Goal: Task Accomplishment & Management: Use online tool/utility

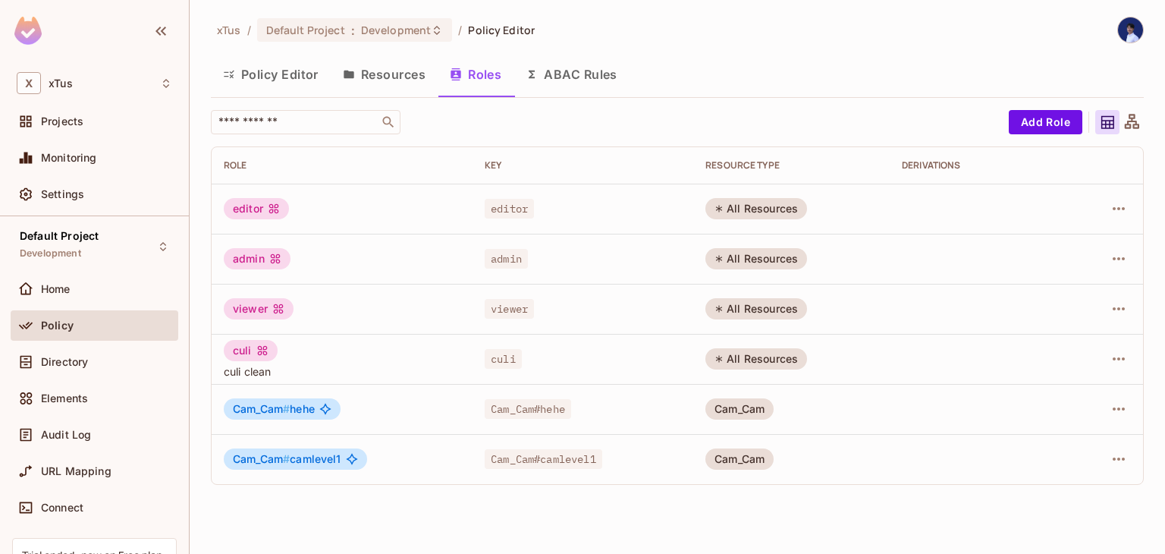
click at [766, 208] on div "All Resources" at bounding box center [757, 208] width 102 height 21
click at [1132, 204] on td at bounding box center [1106, 209] width 76 height 50
click at [1116, 204] on icon "button" at bounding box center [1119, 209] width 18 height 18
click at [930, 78] on div at bounding box center [582, 277] width 1165 height 554
click at [1024, 114] on button "Add Role" at bounding box center [1046, 122] width 74 height 24
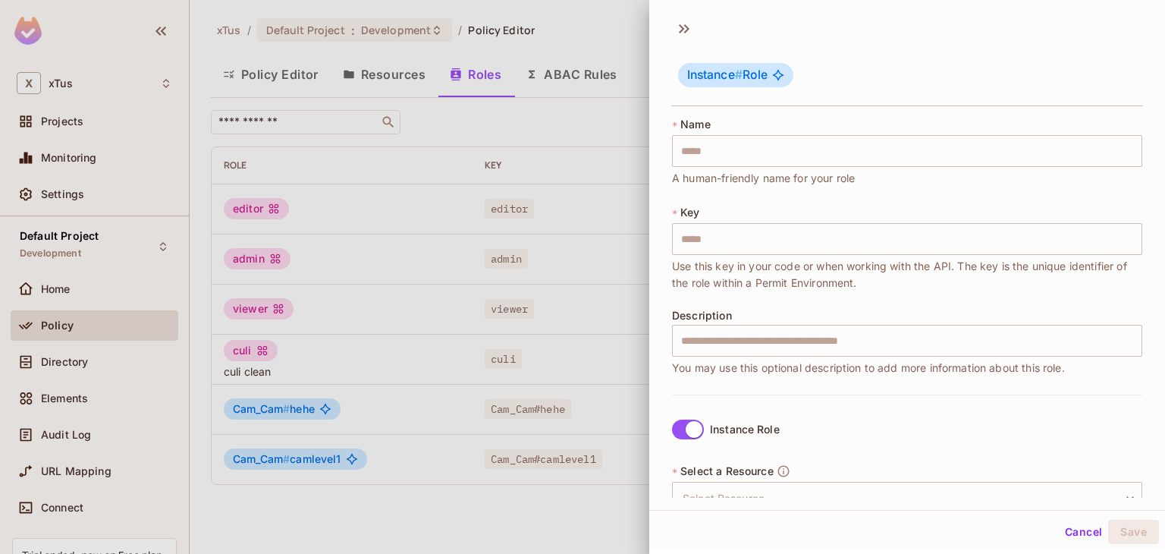
scroll to position [181, 0]
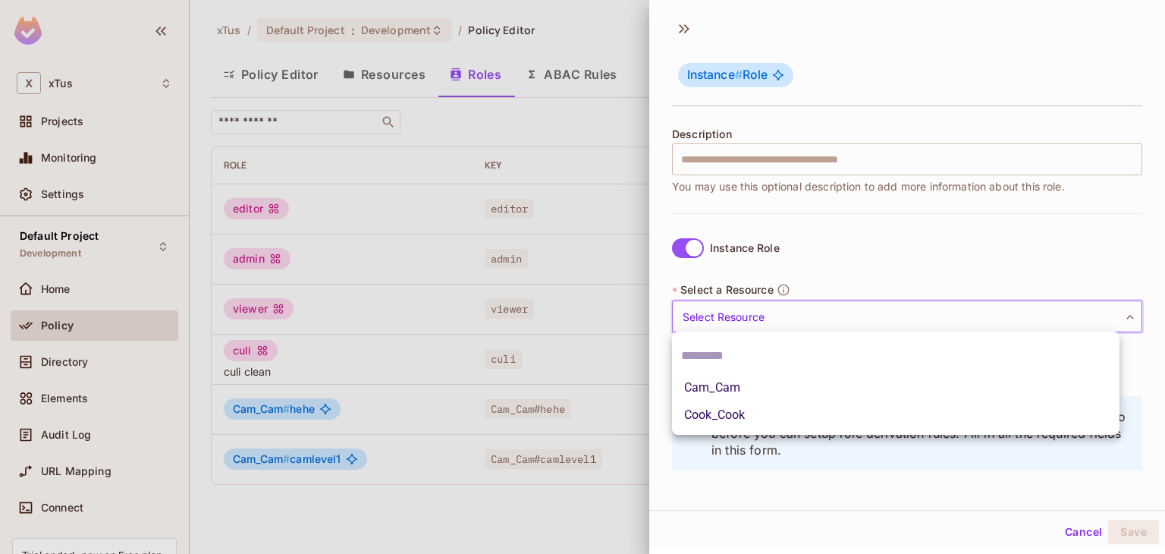
click at [779, 320] on body "X xTus Projects Monitoring Settings Default Project Development Home Policy Dir…" at bounding box center [582, 277] width 1165 height 554
click at [592, 285] on div at bounding box center [582, 277] width 1165 height 554
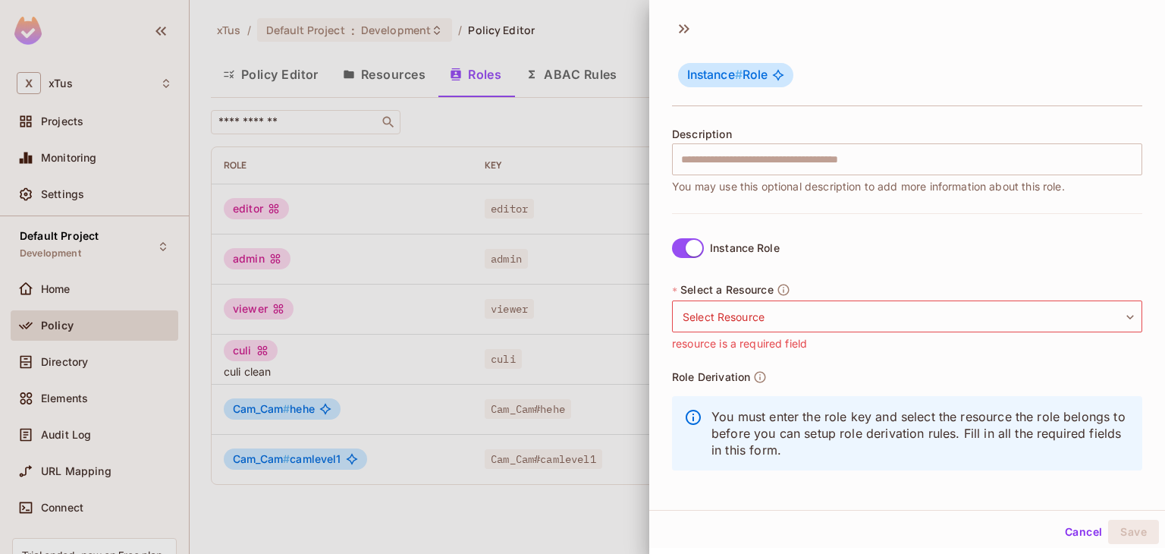
click at [388, 37] on div at bounding box center [582, 277] width 1165 height 554
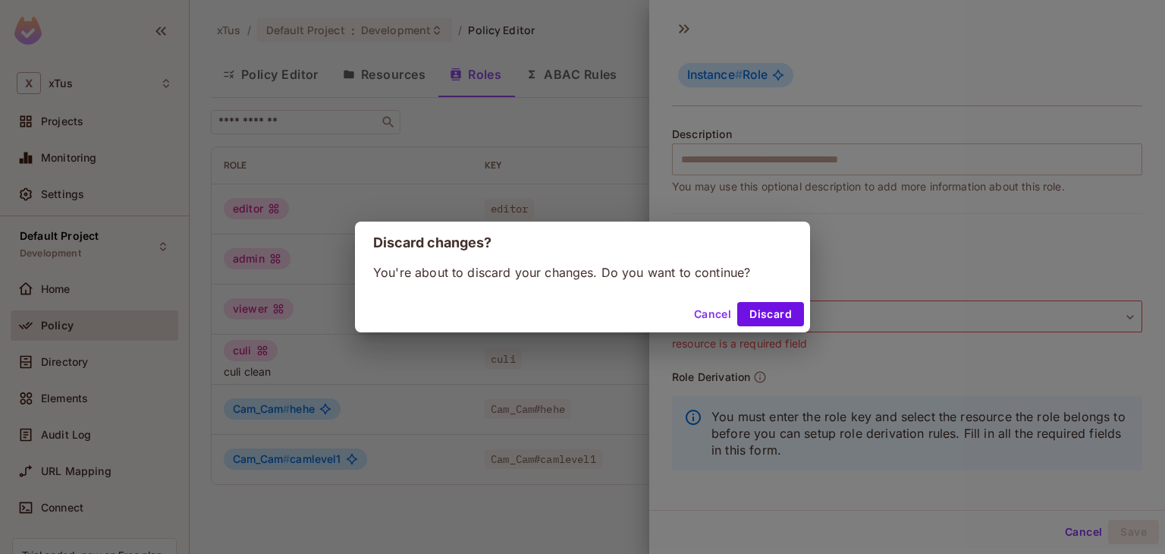
click at [411, 61] on div "Discard changes? You're about to discard your changes. Do you want to continue?…" at bounding box center [582, 277] width 1165 height 554
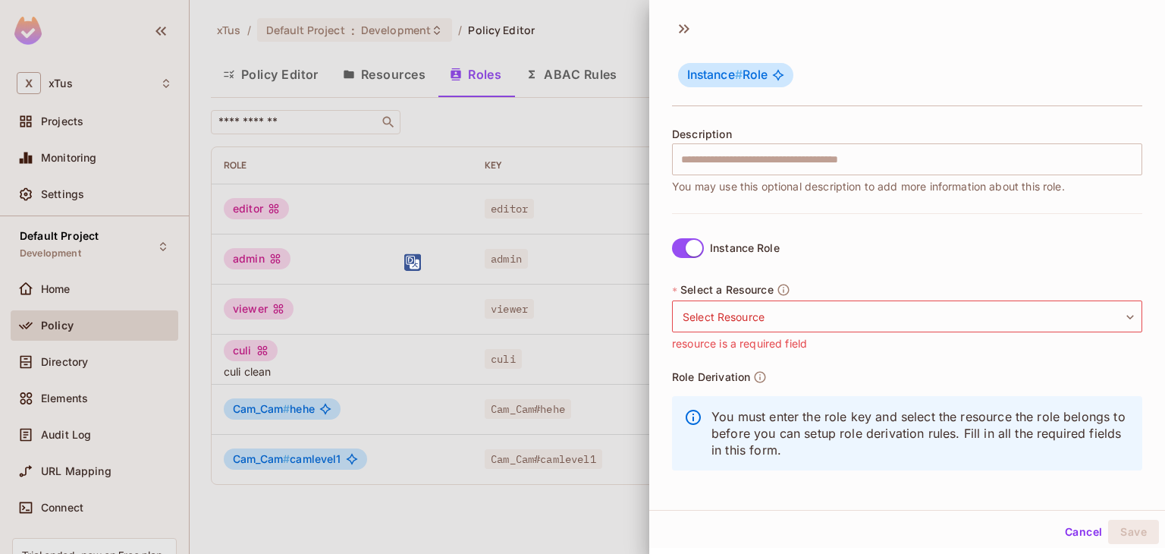
click at [382, 76] on div at bounding box center [582, 277] width 1165 height 554
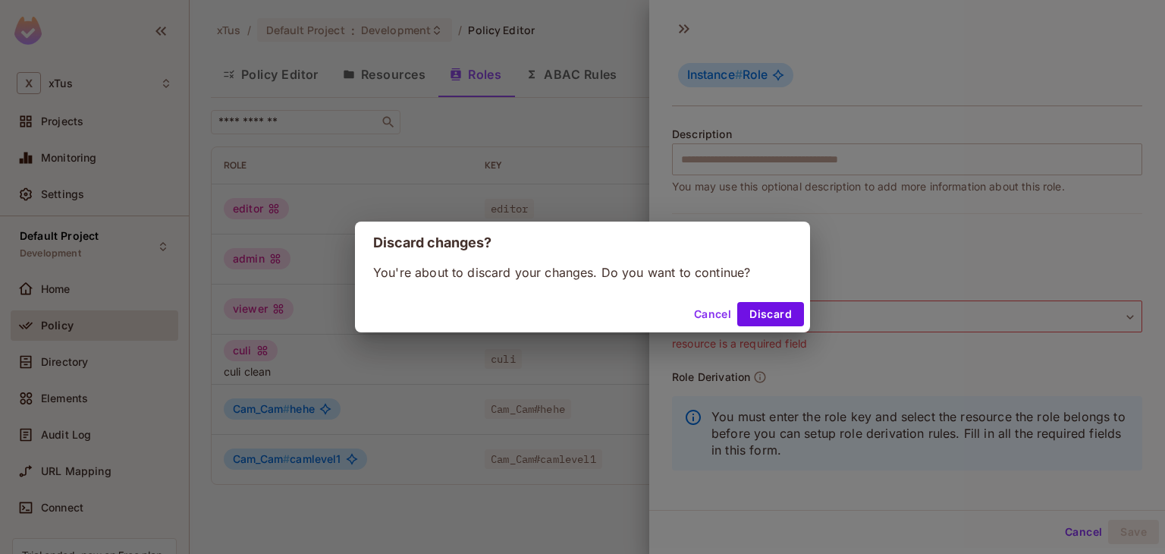
drag, startPoint x: 766, startPoint y: 316, endPoint x: 753, endPoint y: 309, distance: 15.3
click at [767, 316] on button "Discard" at bounding box center [771, 314] width 67 height 24
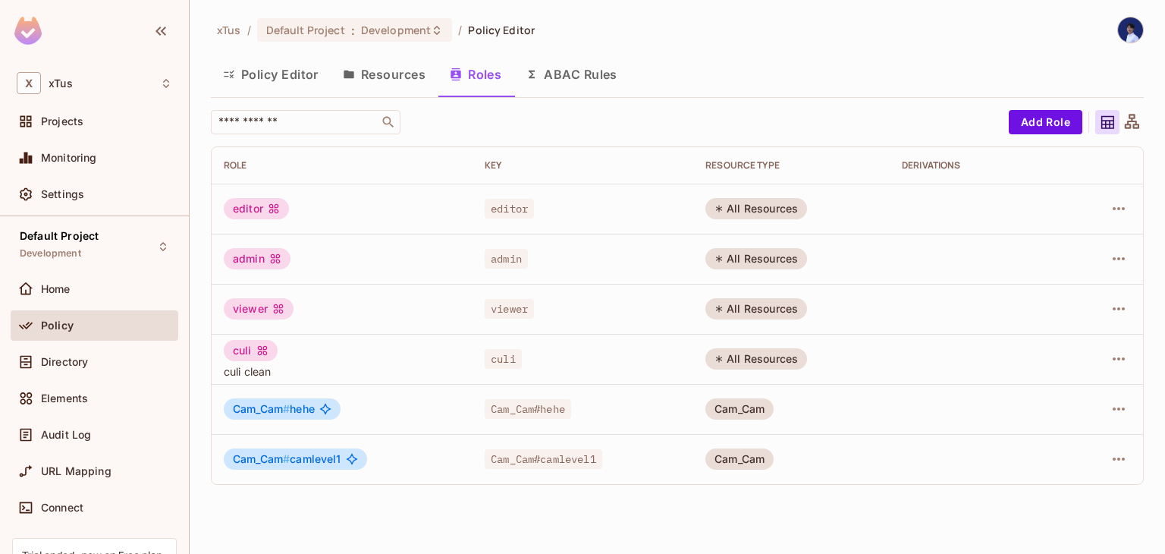
click at [410, 67] on button "Resources" at bounding box center [384, 74] width 107 height 38
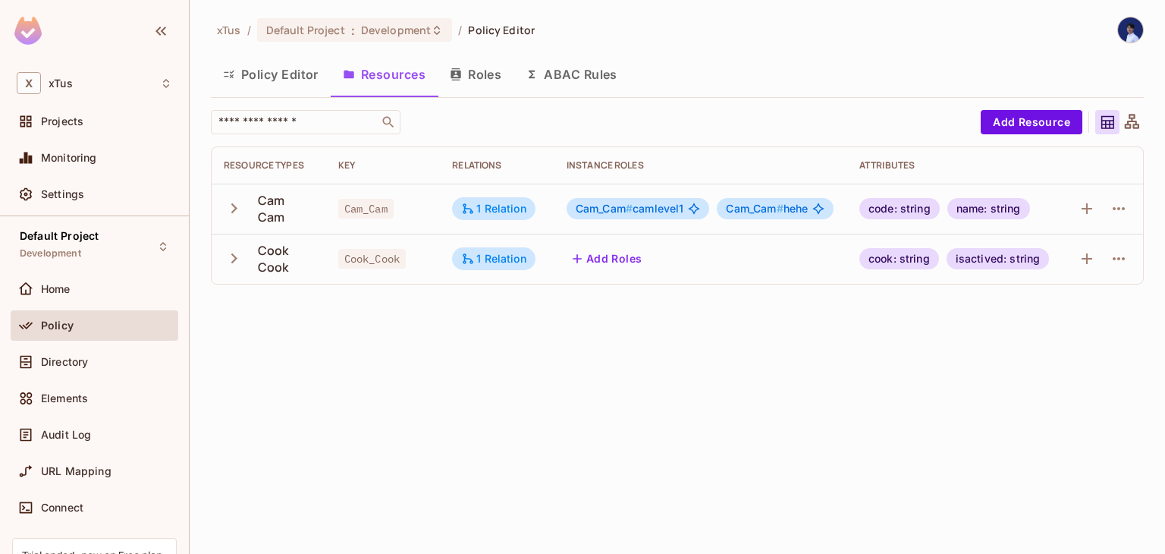
click at [234, 207] on icon "button" at bounding box center [234, 208] width 20 height 20
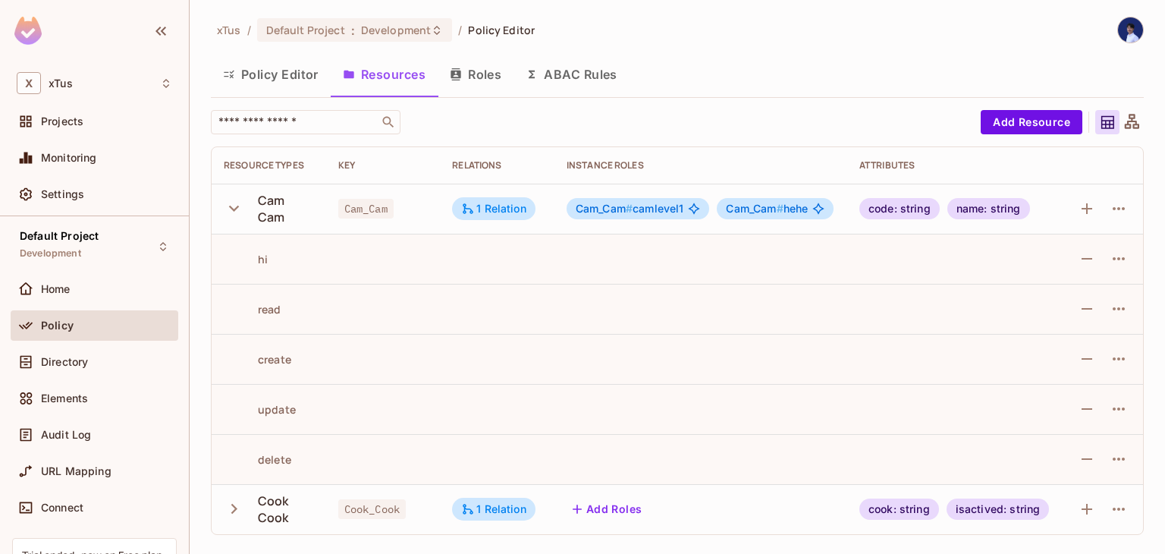
click at [544, 80] on button "ABAC Rules" at bounding box center [572, 74] width 116 height 38
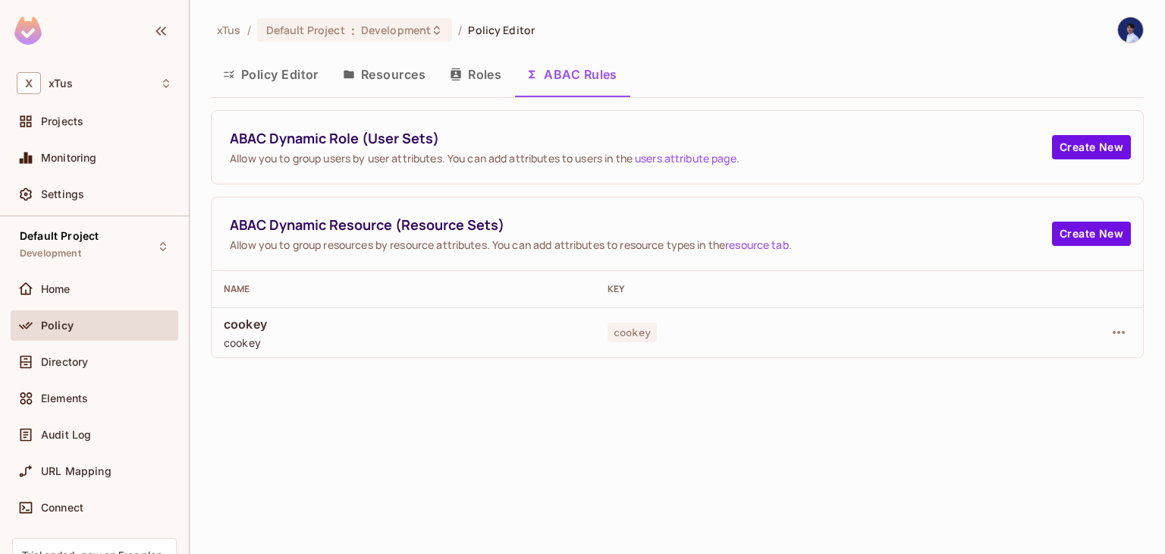
drag, startPoint x: 707, startPoint y: 328, endPoint x: 755, endPoint y: 319, distance: 48.5
click at [710, 328] on div "cookey" at bounding box center [788, 332] width 360 height 15
click at [1077, 146] on button "Create New" at bounding box center [1091, 147] width 79 height 24
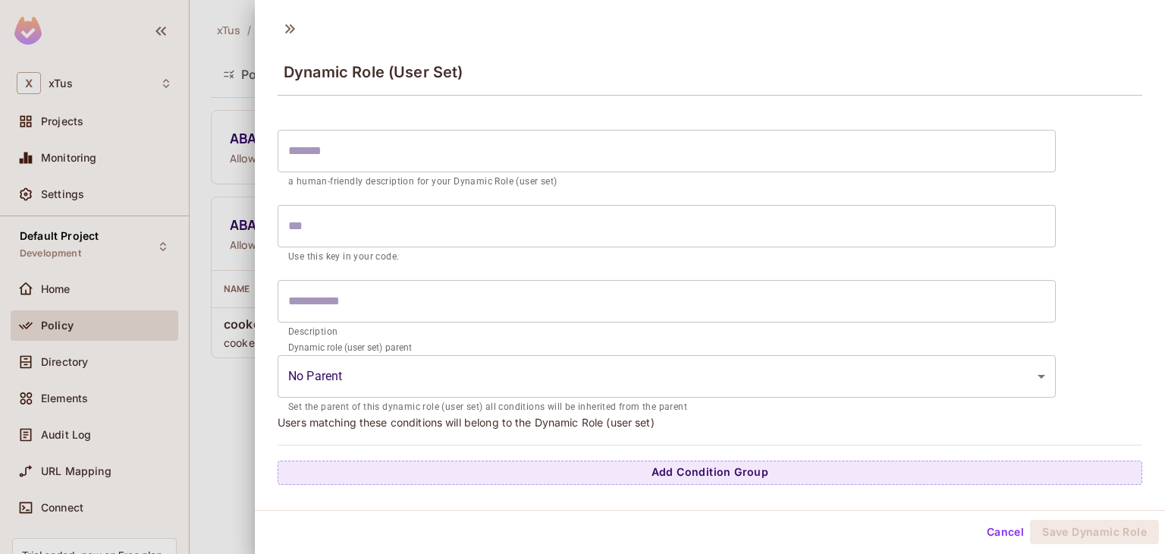
click at [301, 17] on div "Dynamic Role (User Set)" at bounding box center [710, 59] width 911 height 84
click at [291, 21] on icon at bounding box center [290, 29] width 24 height 24
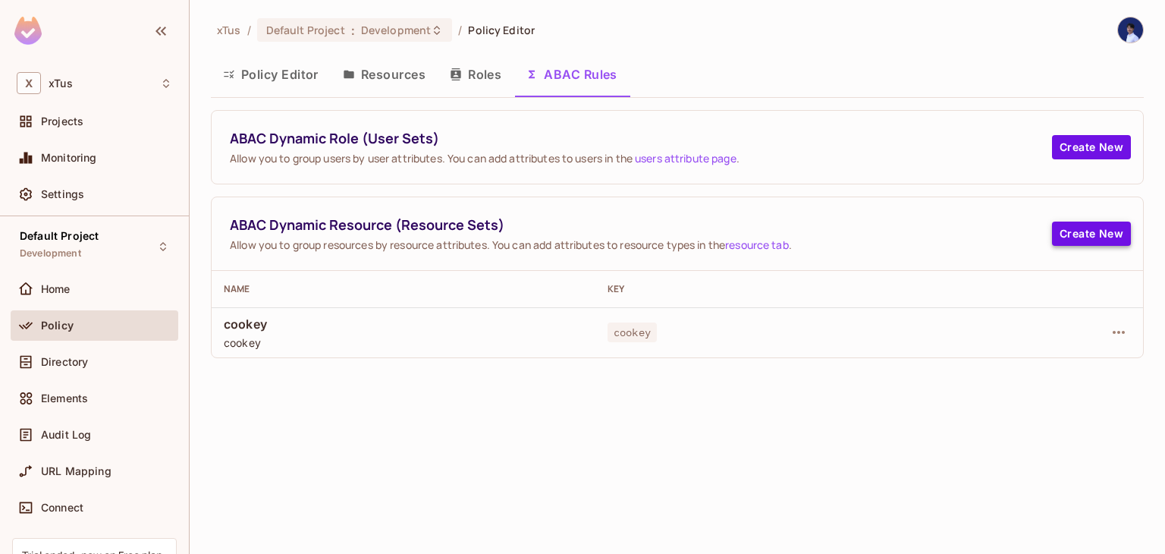
click at [1068, 235] on button "Create New" at bounding box center [1091, 234] width 79 height 24
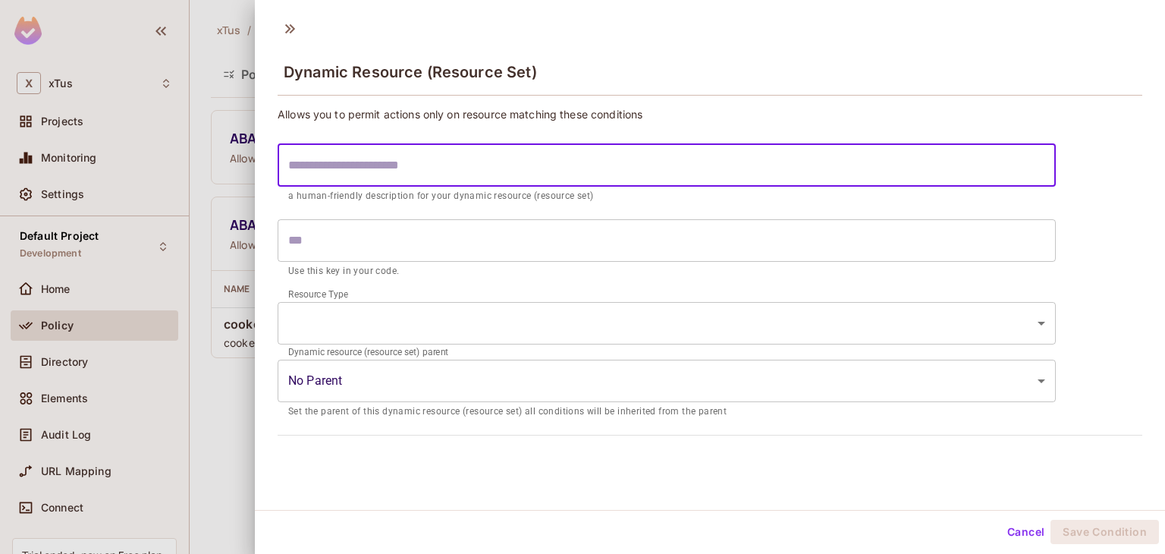
click at [419, 159] on input "text" at bounding box center [667, 165] width 779 height 42
type input "*"
type input "**"
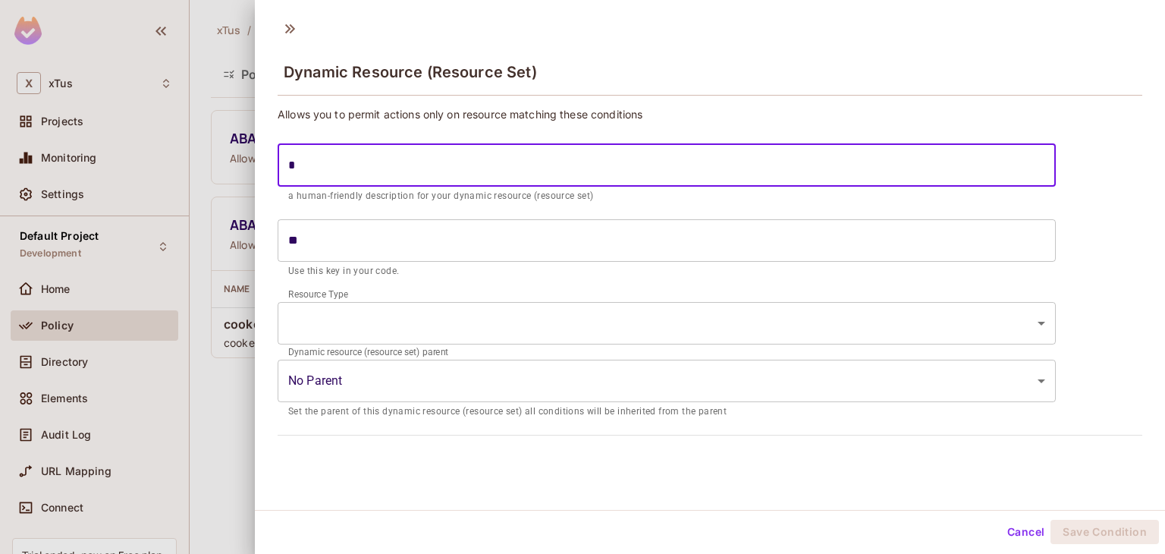
type input "**"
type input "***"
type input "****"
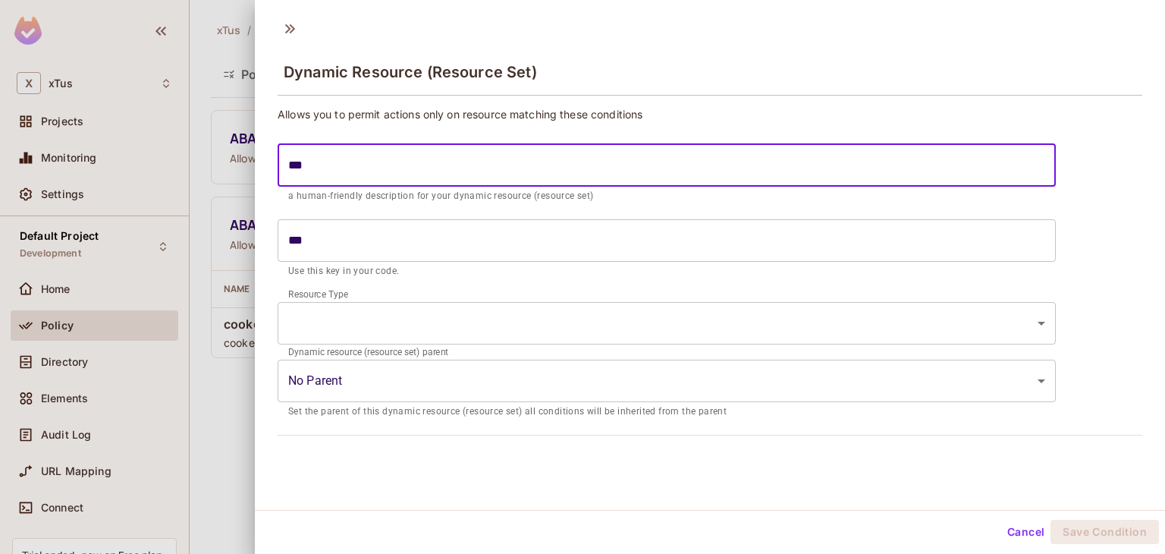
type input "****"
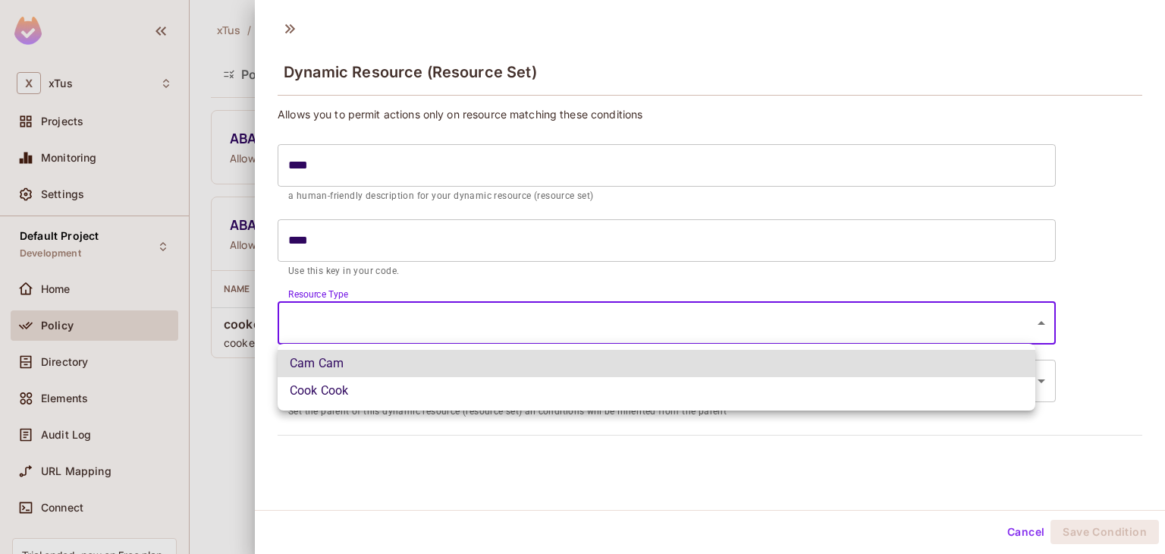
click at [412, 310] on body "X xTus Projects Monitoring Settings Default Project Development Home Policy Dir…" at bounding box center [582, 277] width 1165 height 554
click at [413, 357] on li "Cam Cam" at bounding box center [657, 363] width 758 height 27
type input "*******"
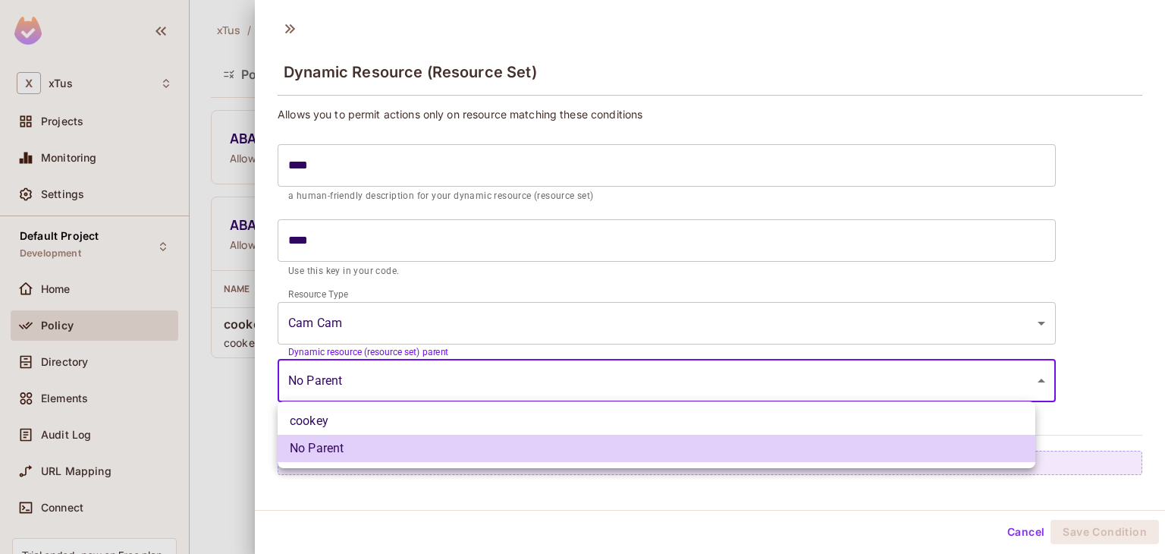
click at [419, 381] on body "X xTus Projects Monitoring Settings Default Project Development Home Policy Dir…" at bounding box center [582, 277] width 1165 height 554
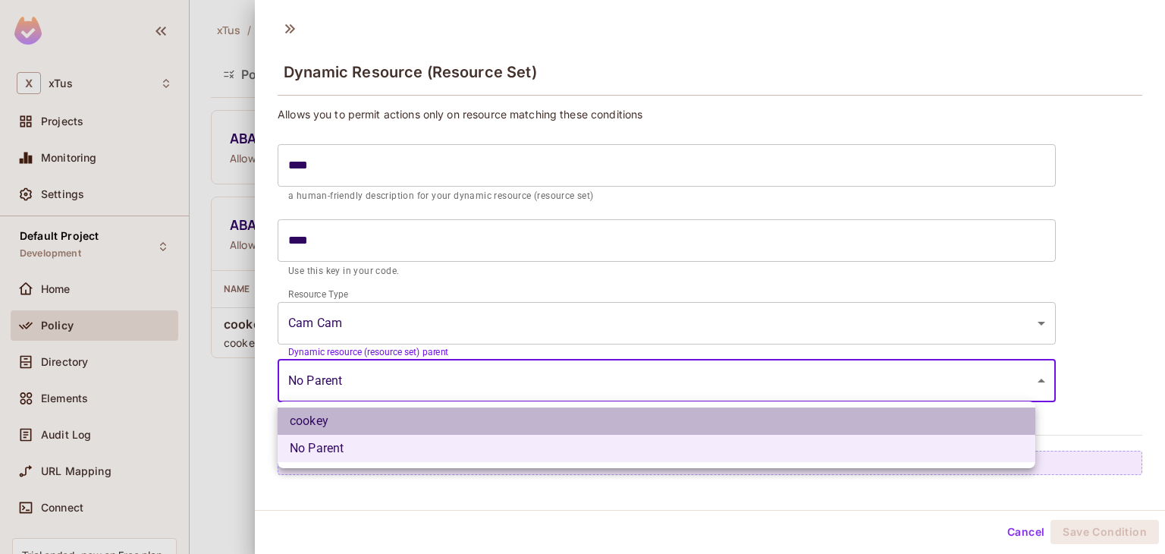
click at [416, 415] on li "cookey" at bounding box center [657, 420] width 758 height 27
type input "**********"
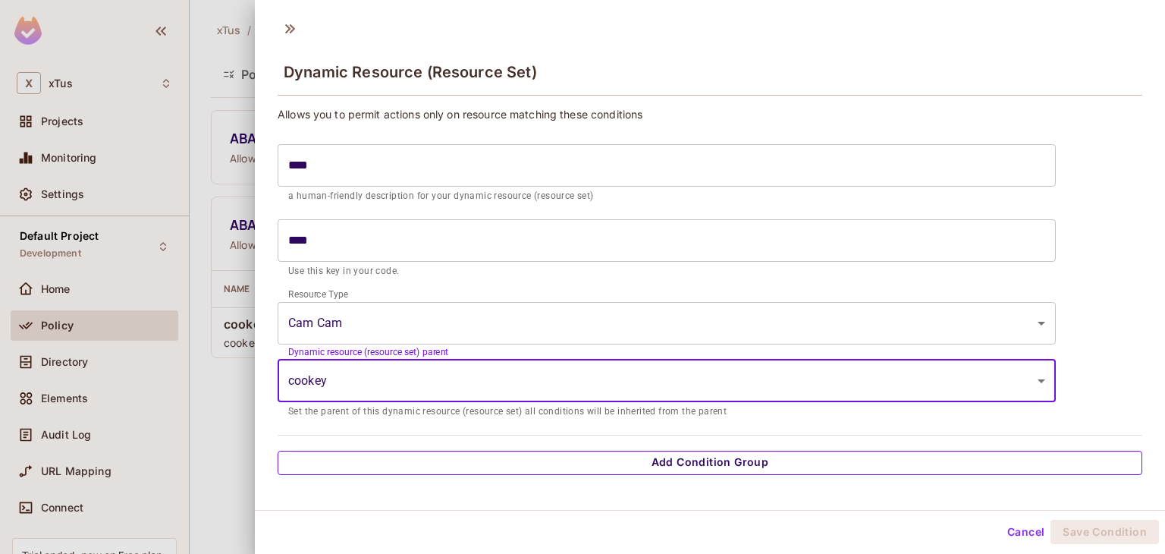
click at [458, 464] on button "Add Condition Group" at bounding box center [710, 463] width 865 height 24
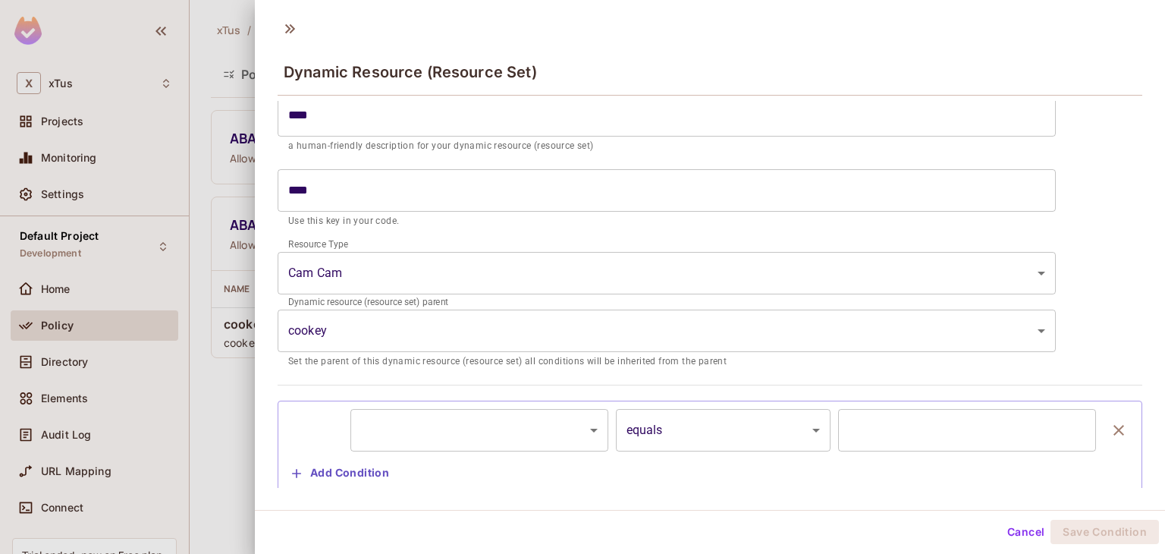
scroll to position [87, 0]
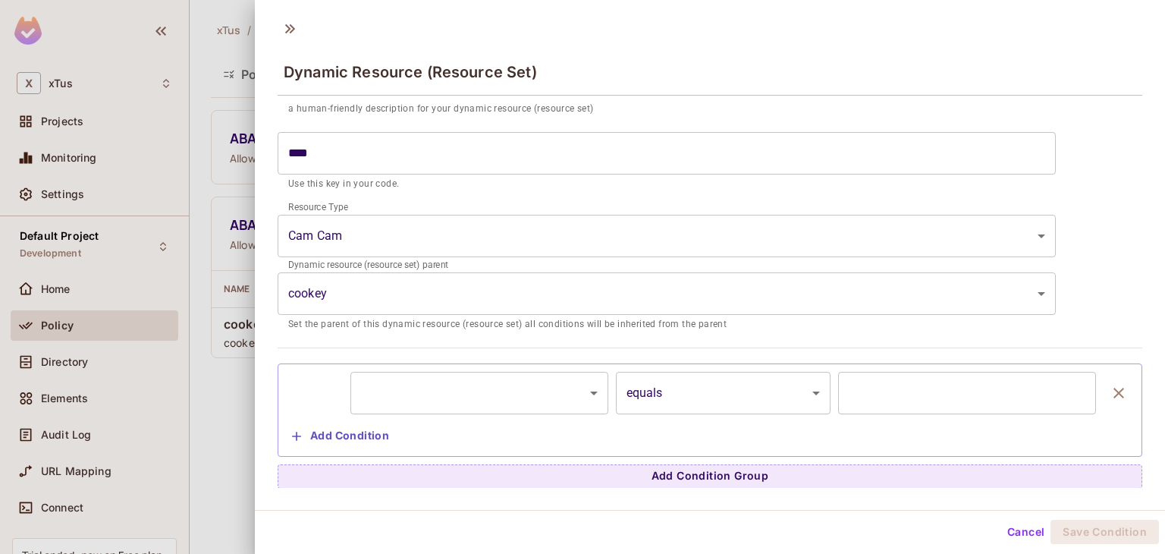
click at [492, 388] on body "**********" at bounding box center [582, 277] width 1165 height 554
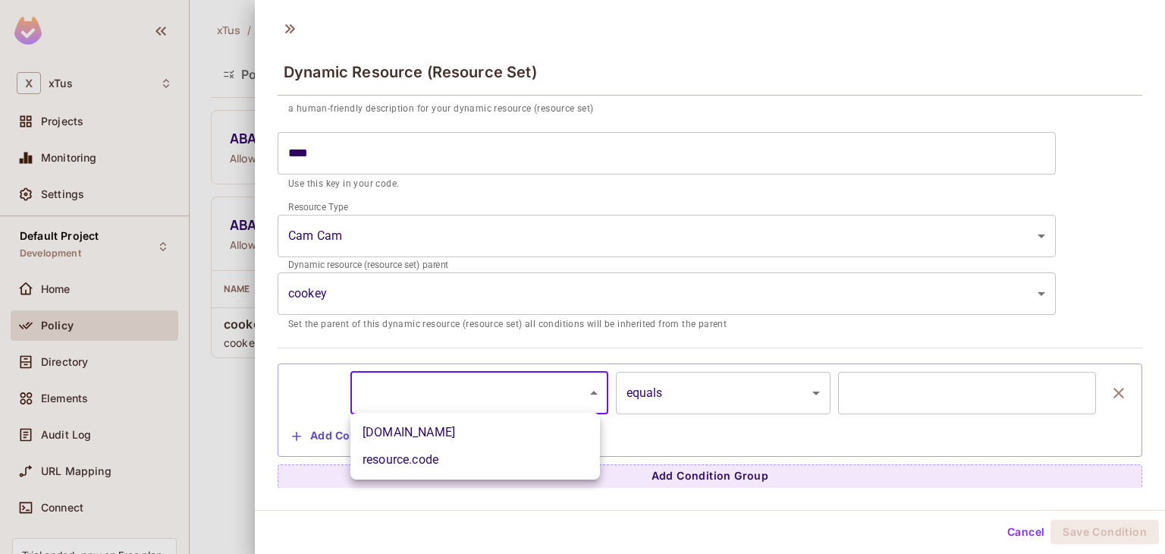
click at [487, 433] on li "[DOMAIN_NAME]" at bounding box center [476, 432] width 250 height 27
type input "**********"
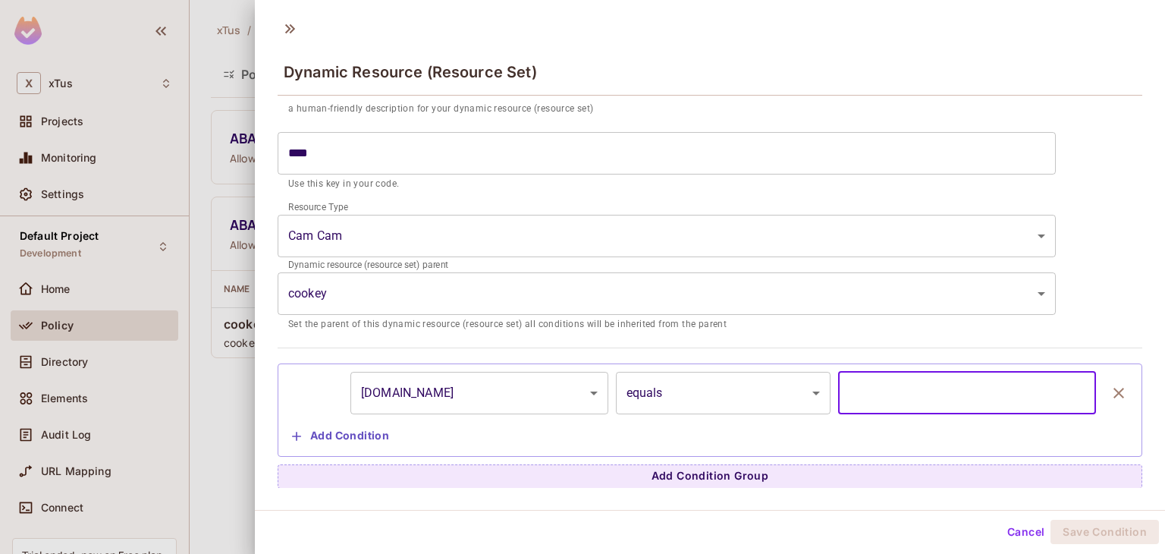
click at [912, 400] on input "text" at bounding box center [967, 393] width 258 height 42
type input "*"
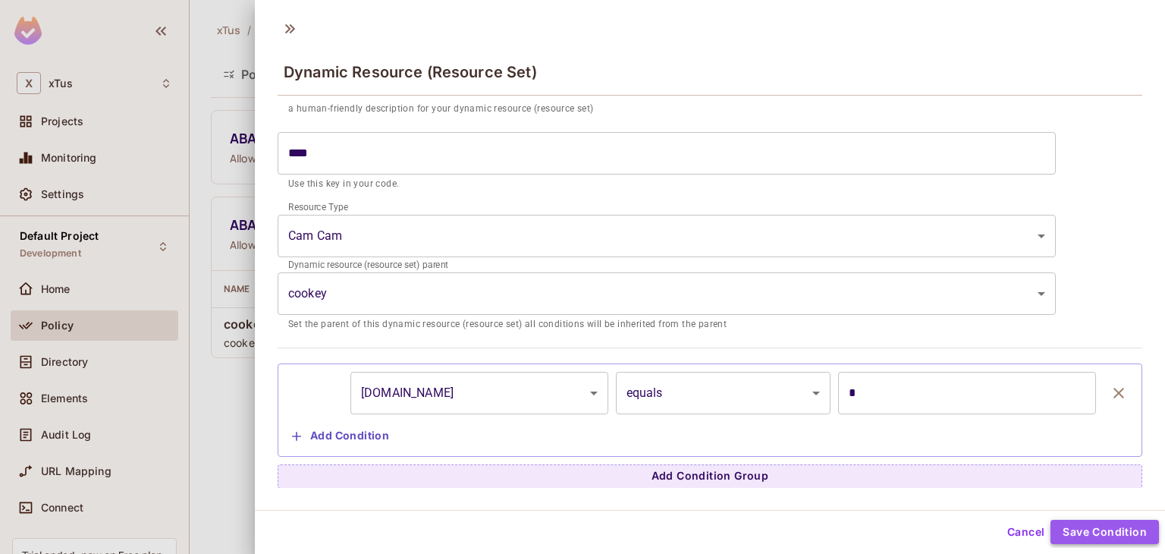
click at [1090, 524] on button "Save Condition" at bounding box center [1105, 532] width 109 height 24
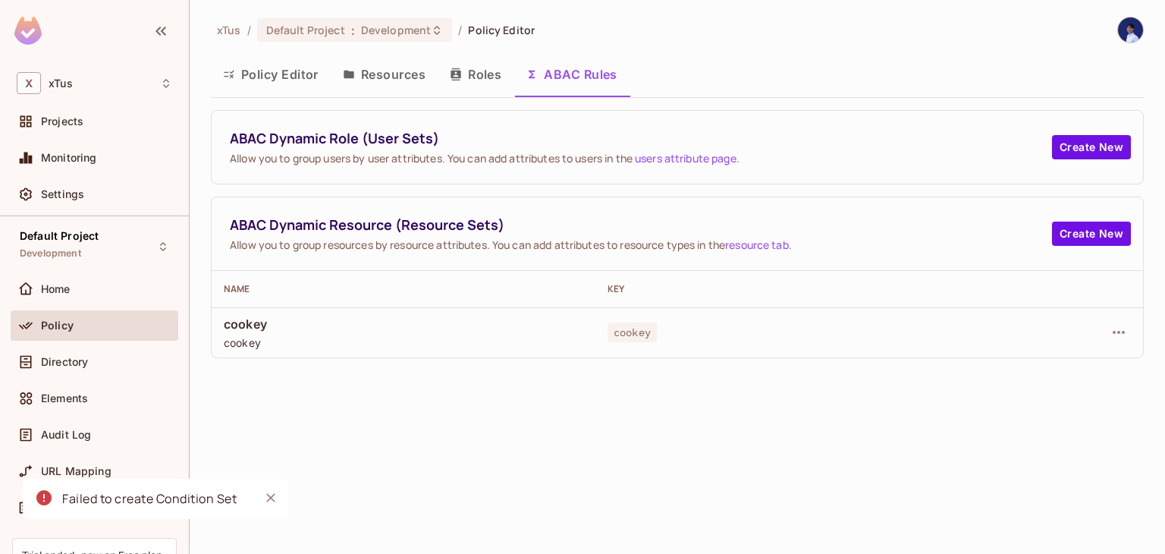
click at [589, 322] on td "cookey cookey" at bounding box center [404, 332] width 384 height 50
click at [1115, 327] on icon "button" at bounding box center [1119, 332] width 18 height 18
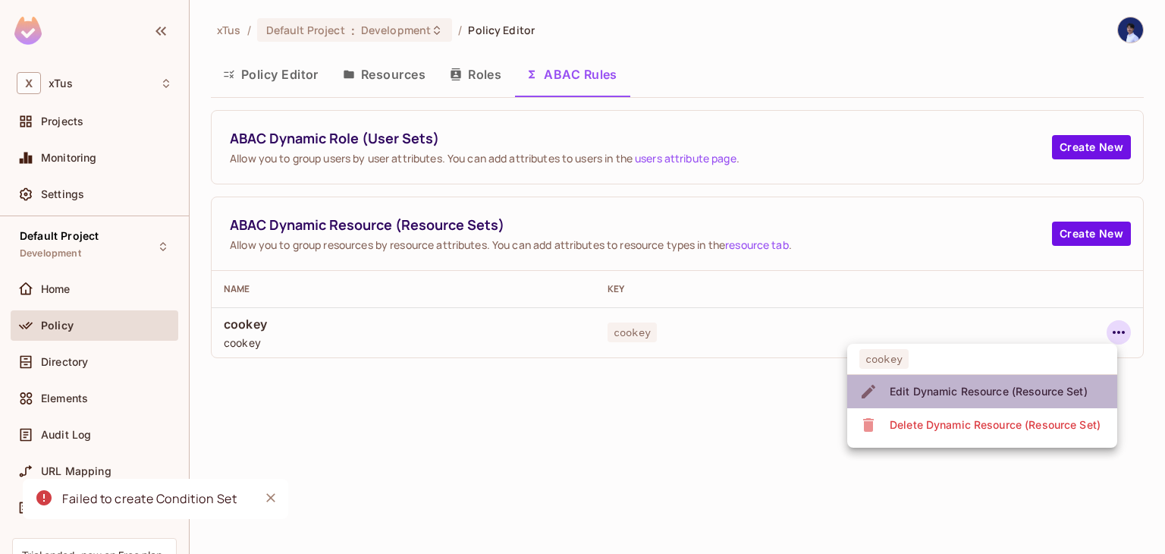
click at [956, 385] on div "Edit Dynamic Resource (Resource Set)" at bounding box center [989, 391] width 198 height 15
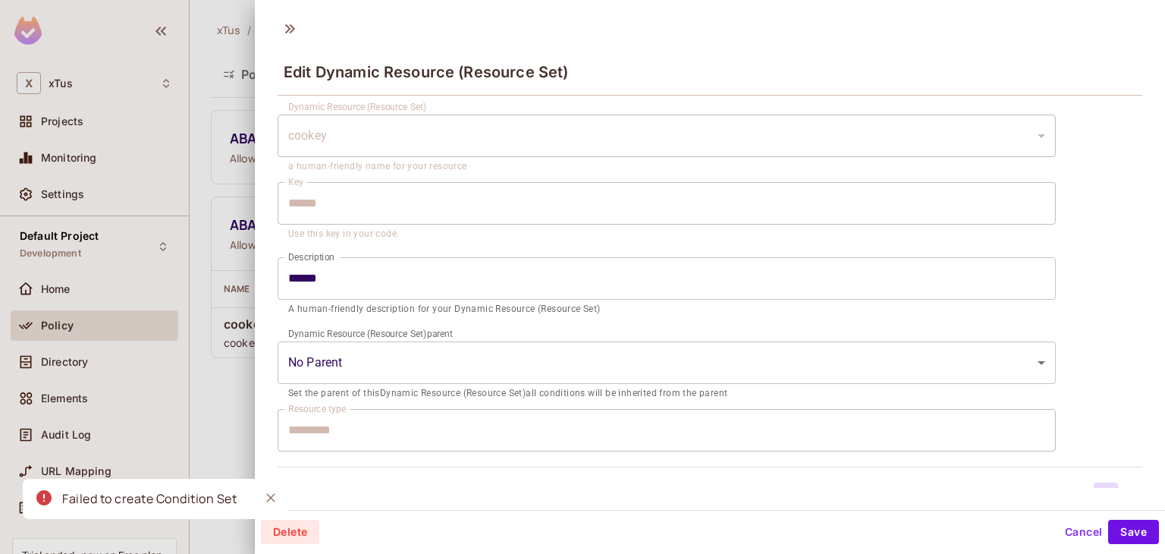
scroll to position [68, 0]
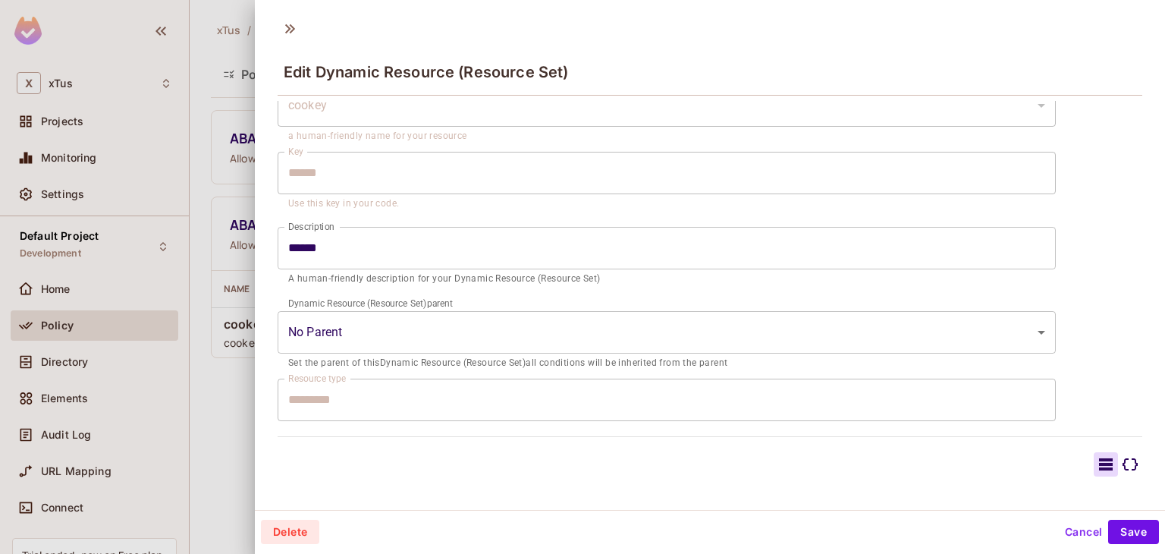
click at [1067, 526] on button "Cancel" at bounding box center [1083, 532] width 49 height 24
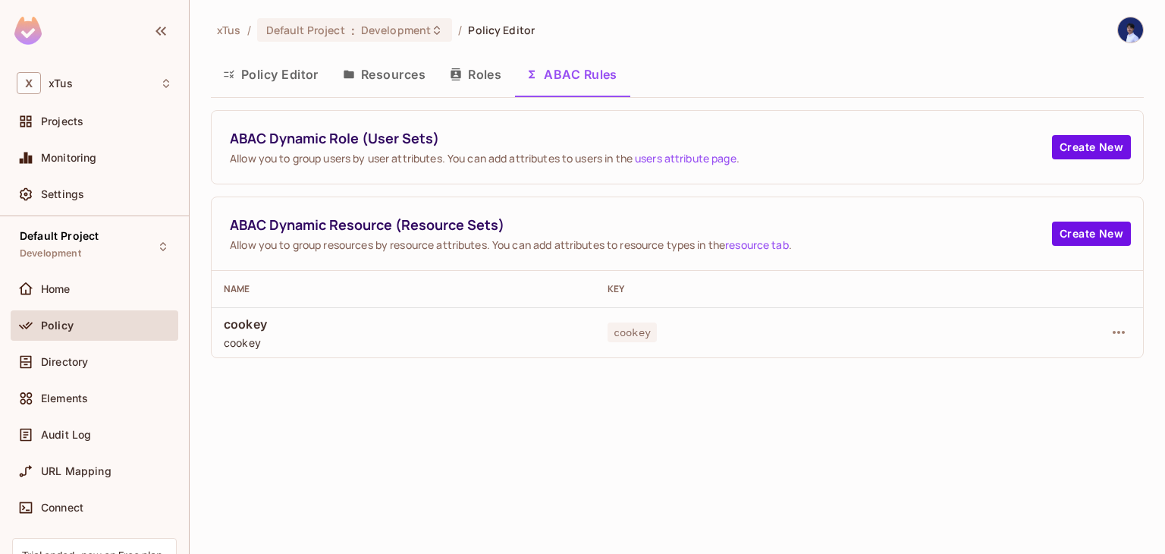
click at [296, 68] on button "Policy Editor" at bounding box center [271, 74] width 120 height 38
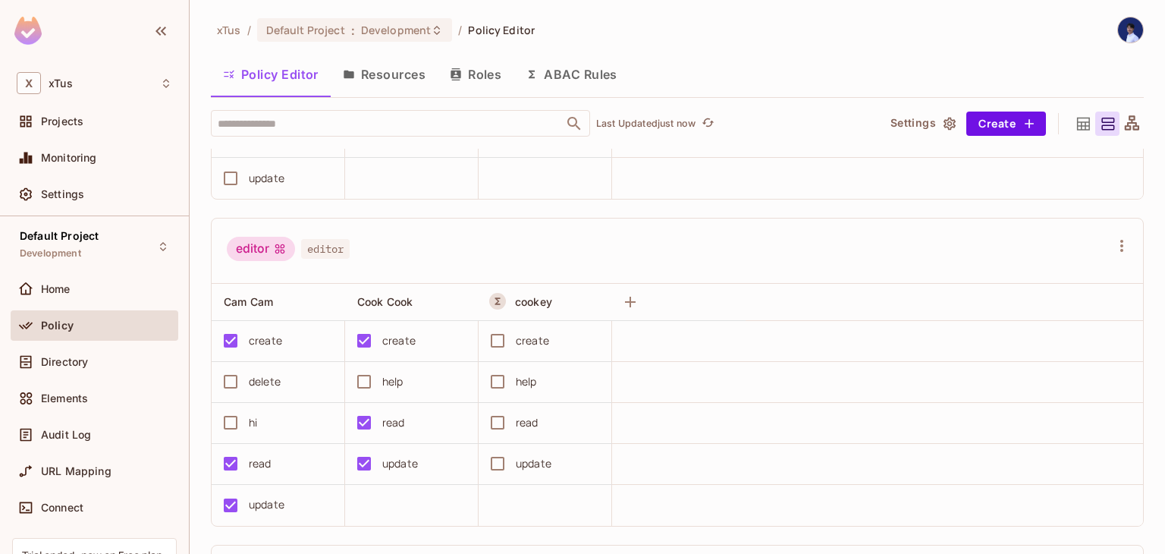
scroll to position [152, 0]
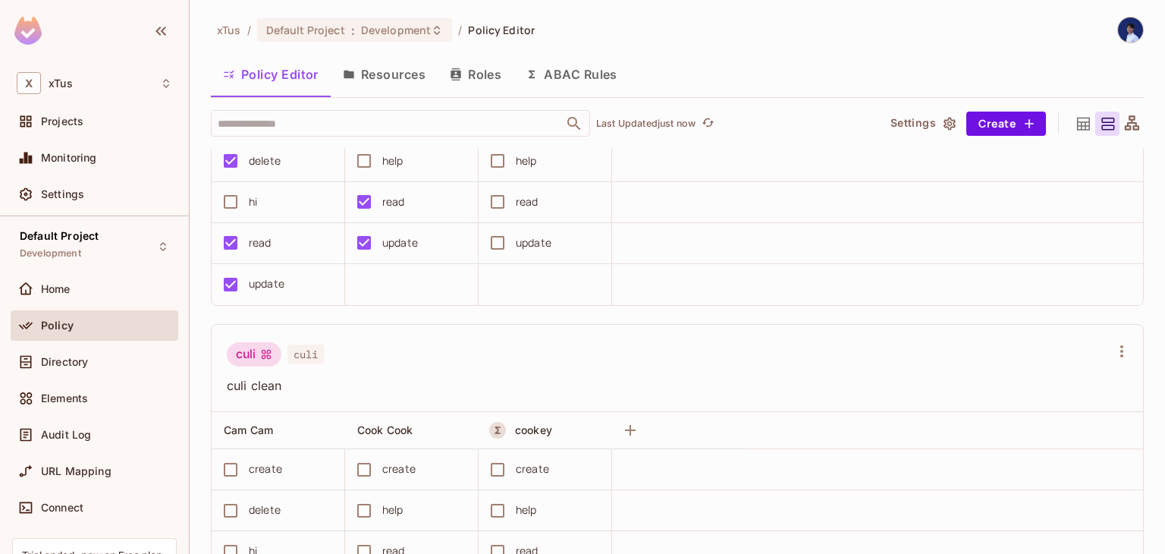
click at [404, 77] on button "Resources" at bounding box center [384, 74] width 107 height 38
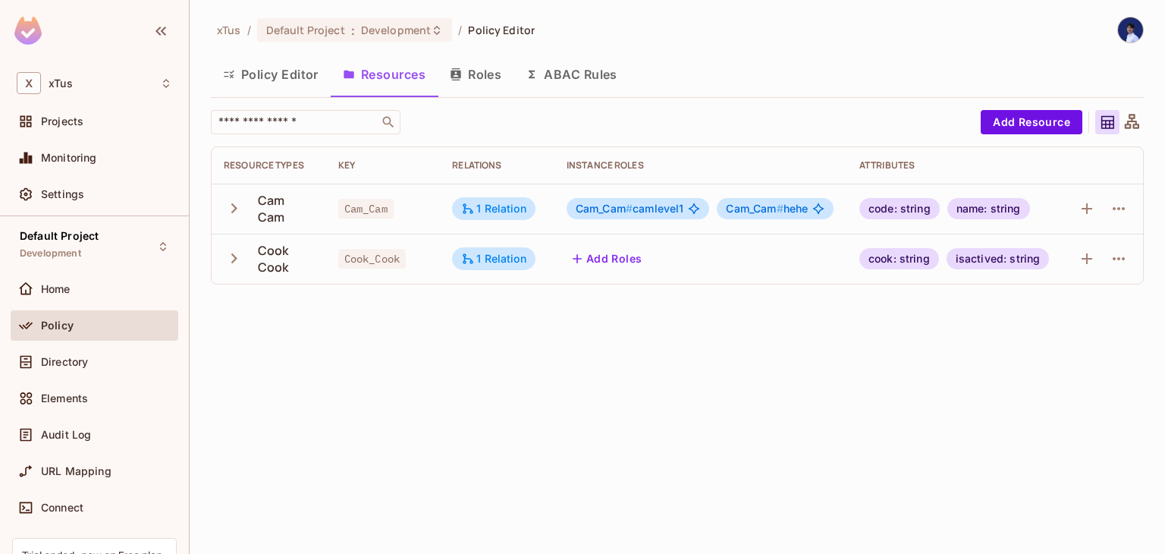
click at [500, 80] on button "Roles" at bounding box center [476, 74] width 76 height 38
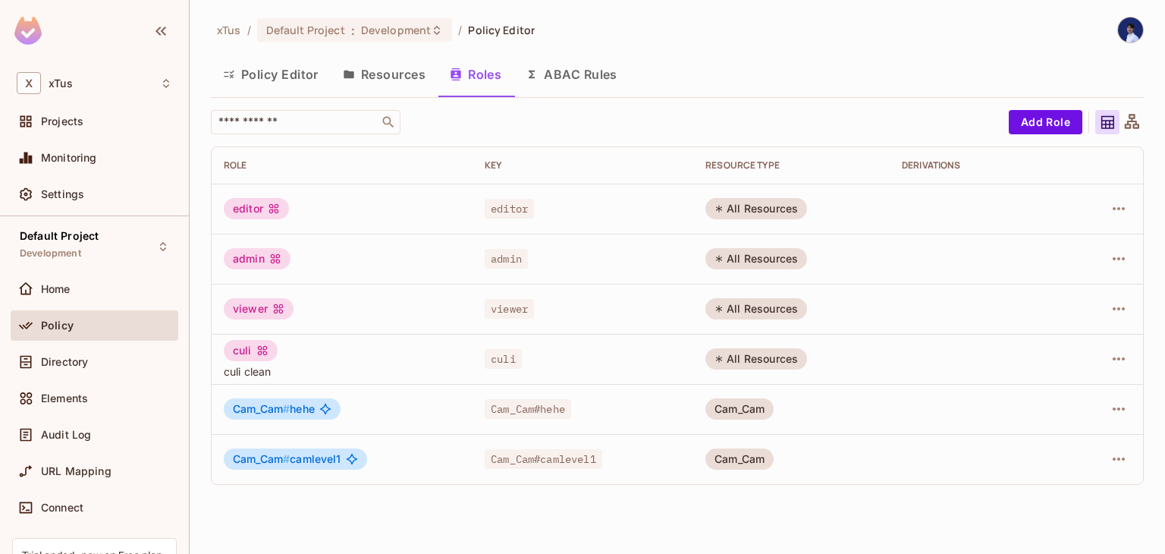
click at [557, 77] on button "ABAC Rules" at bounding box center [572, 74] width 116 height 38
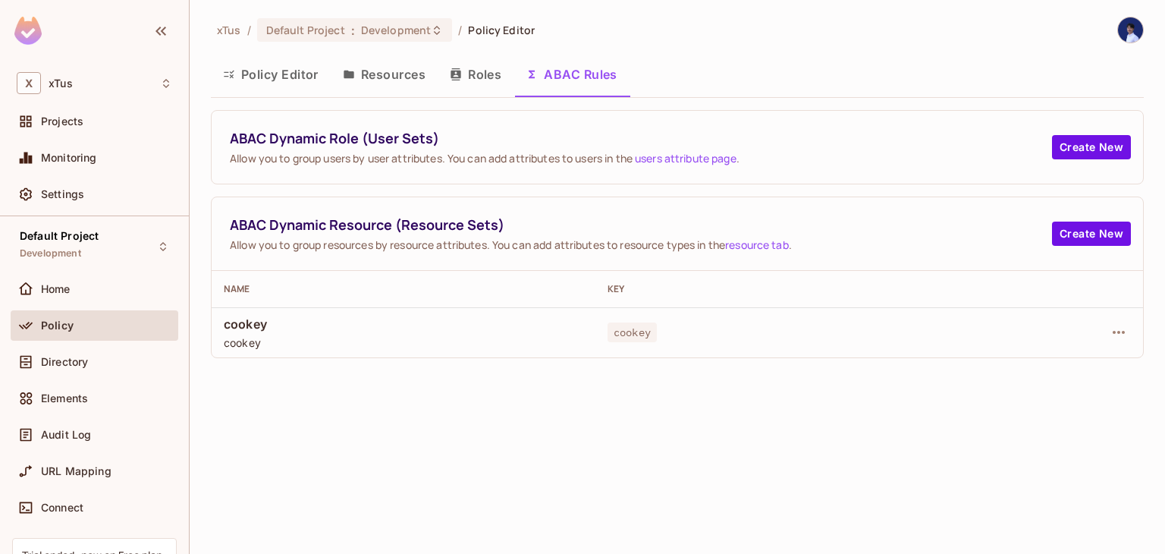
click at [507, 76] on button "Roles" at bounding box center [476, 74] width 76 height 38
